Goal: Complete application form

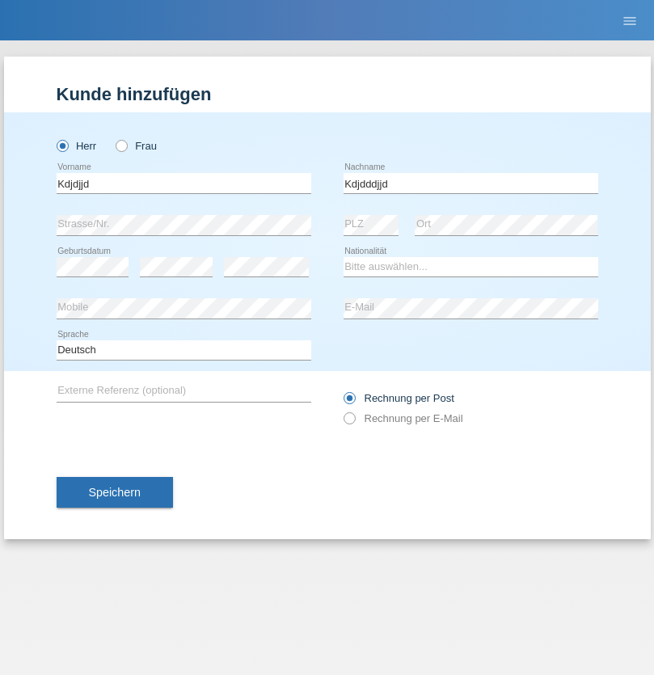
type input "Kdjdddjjd"
select select "MK"
select select "C"
select select "22"
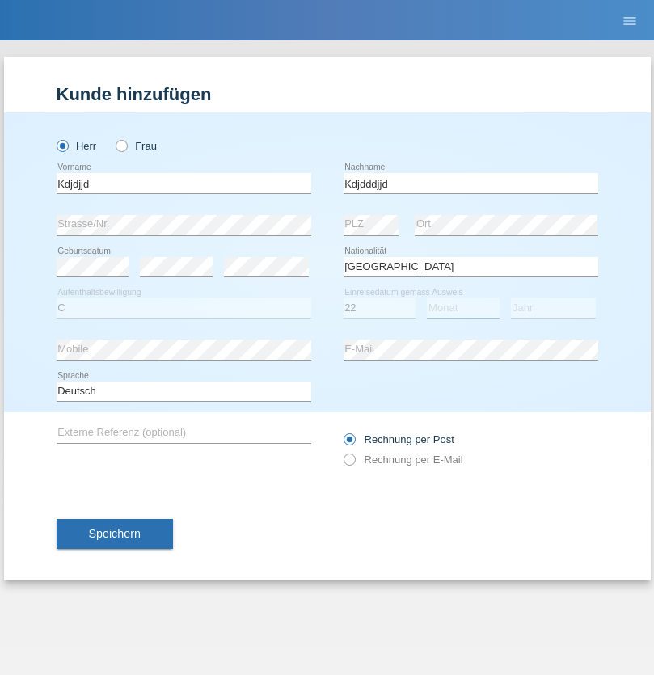
select select "07"
select select "2006"
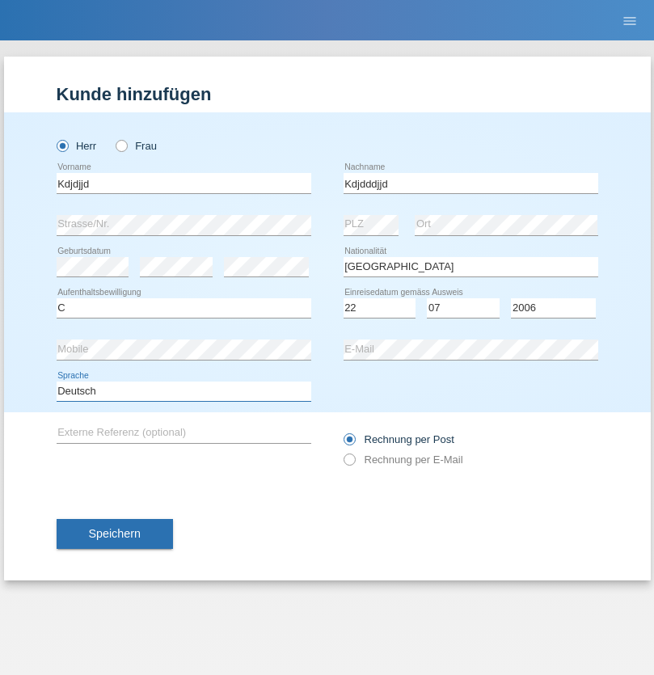
select select "en"
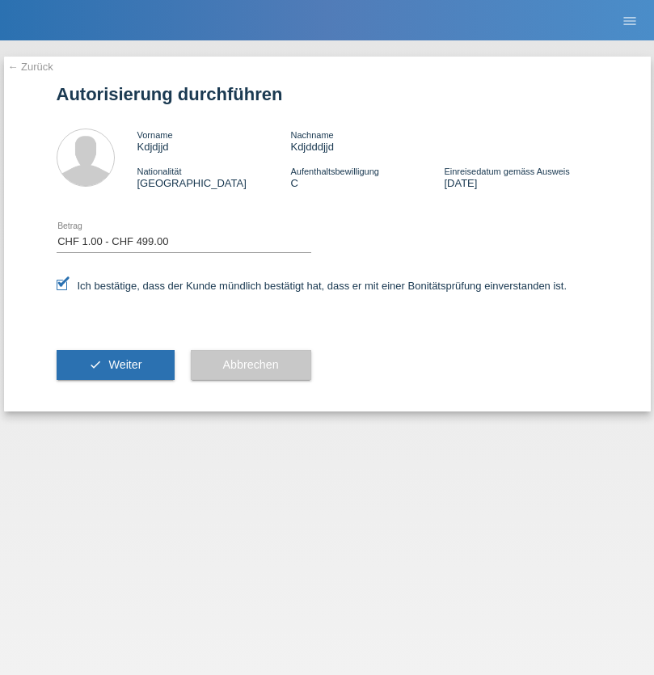
select select "1"
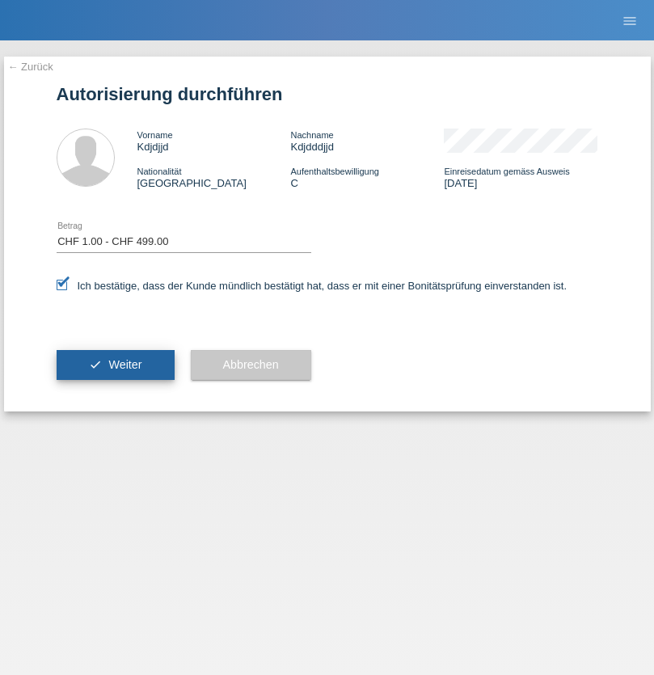
click at [115, 365] on span "Weiter" at bounding box center [124, 364] width 33 height 13
